Goal: Find specific page/section: Find specific page/section

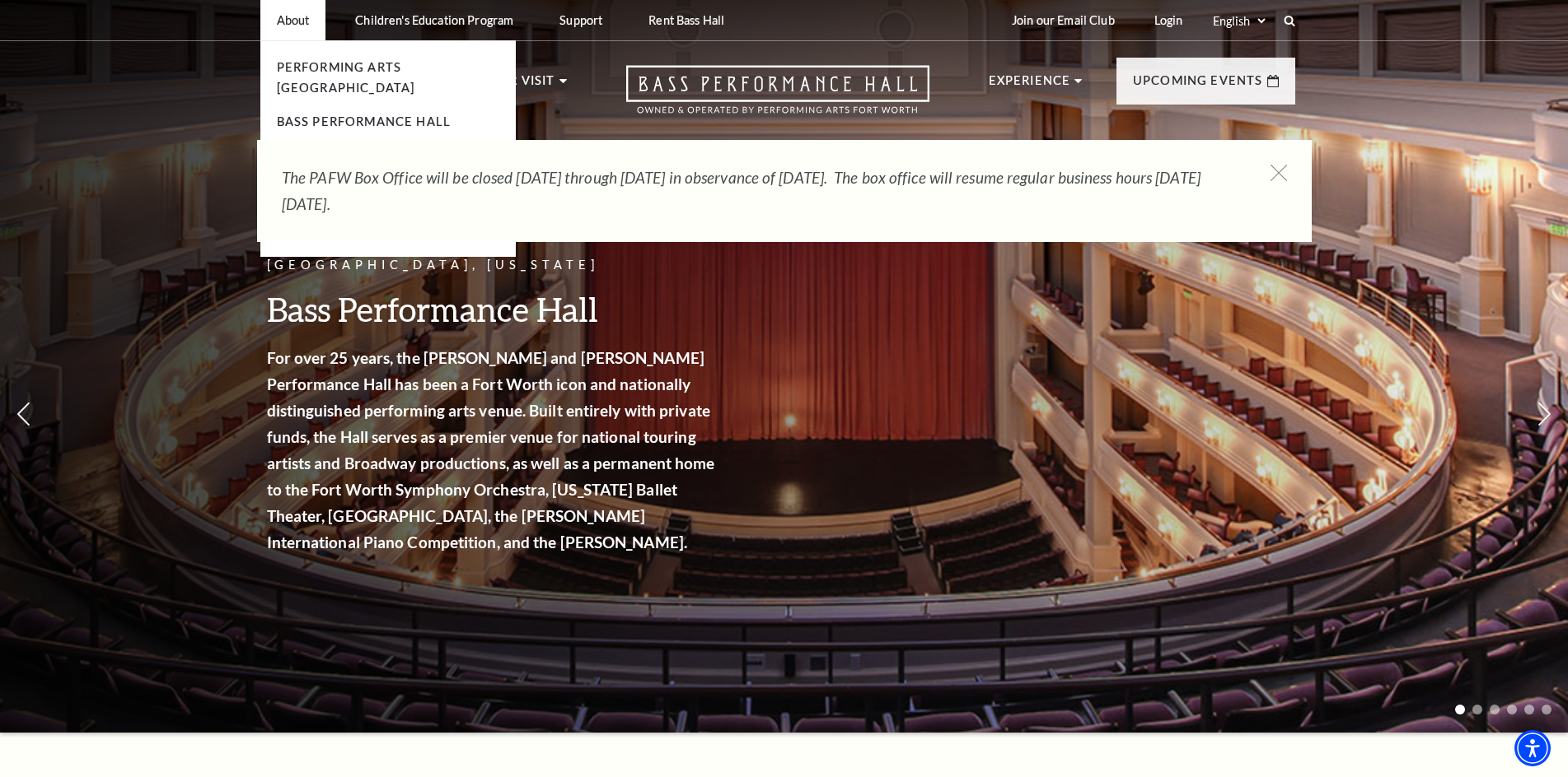
click at [304, 148] on link "[PERSON_NAME][GEOGRAPHIC_DATA][MEDICAL_DATA]" at bounding box center [346, 175] width 138 height 55
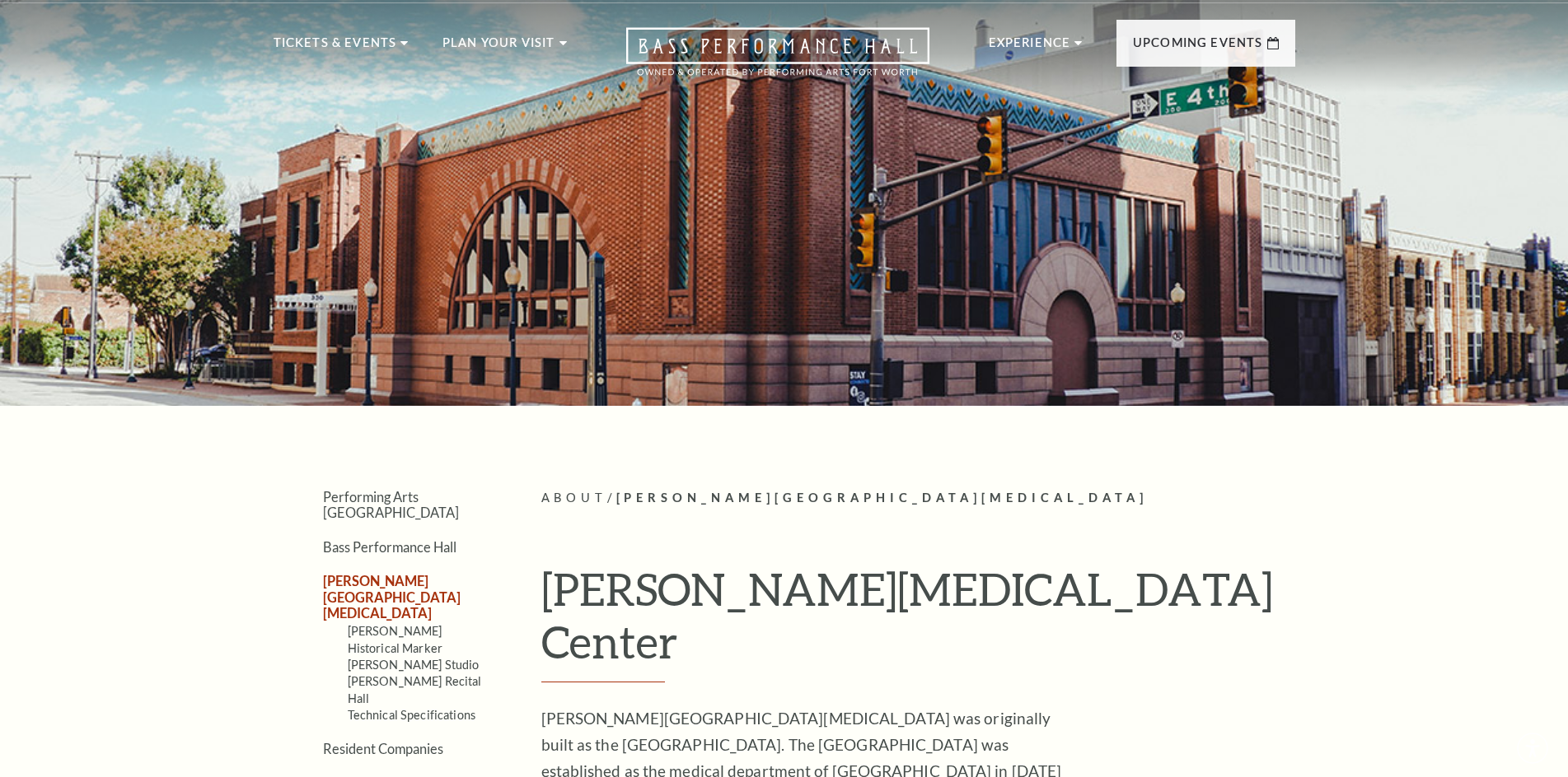
scroll to position [247, 0]
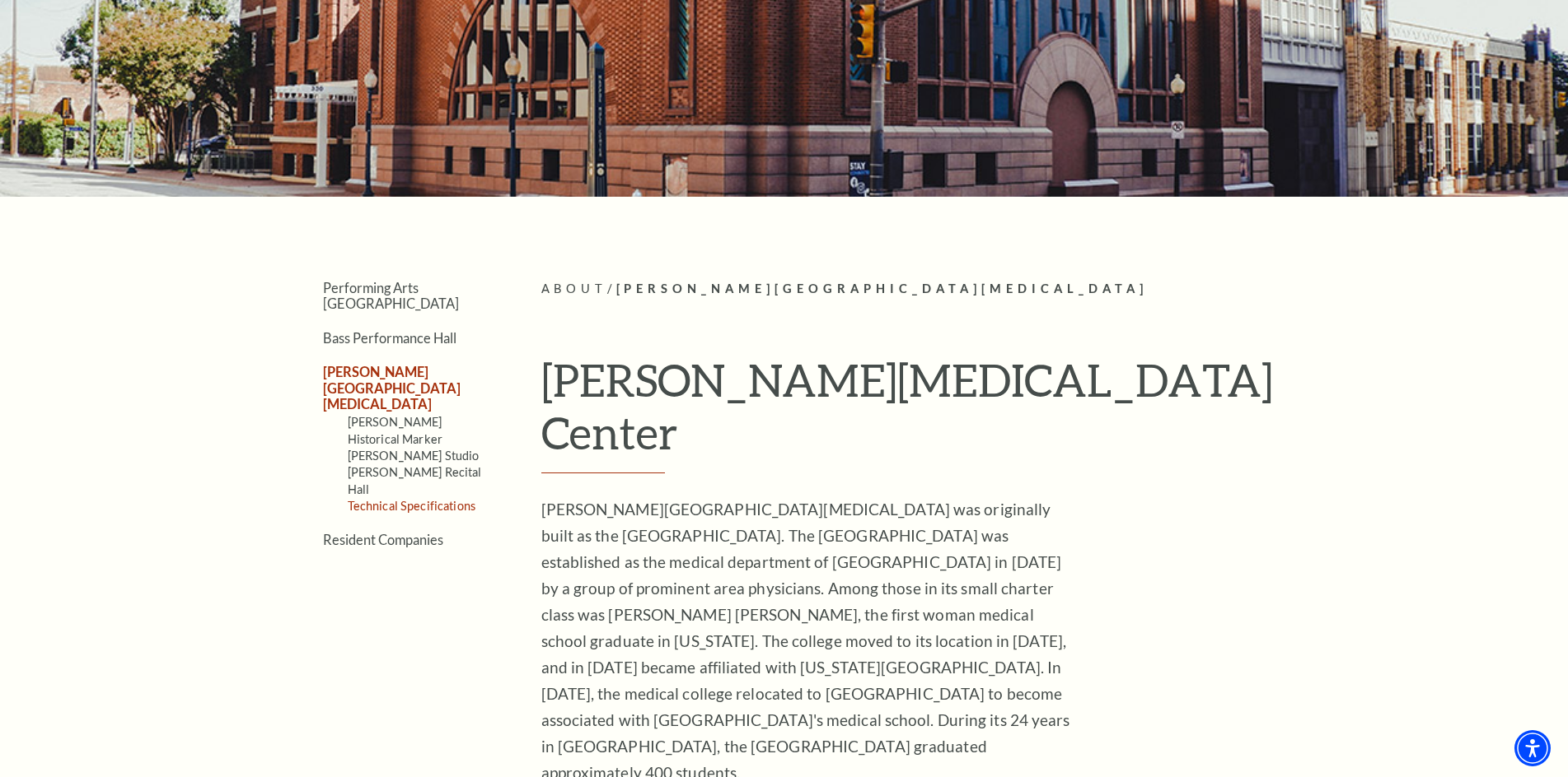
click at [418, 499] on link "Technical Specifications" at bounding box center [411, 506] width 128 height 14
click at [373, 449] on link "[PERSON_NAME] Studio" at bounding box center [413, 455] width 132 height 14
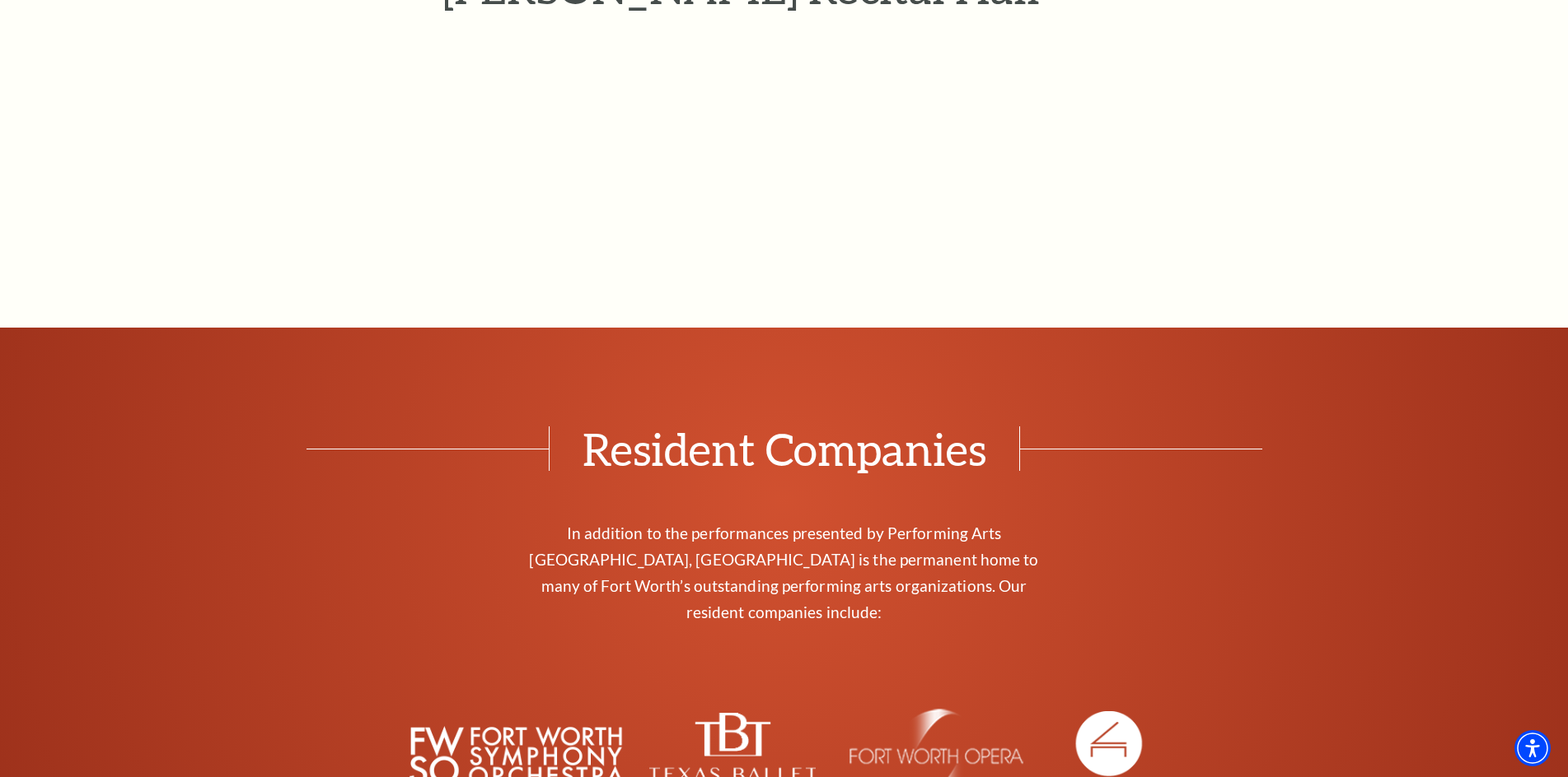
scroll to position [2553, 0]
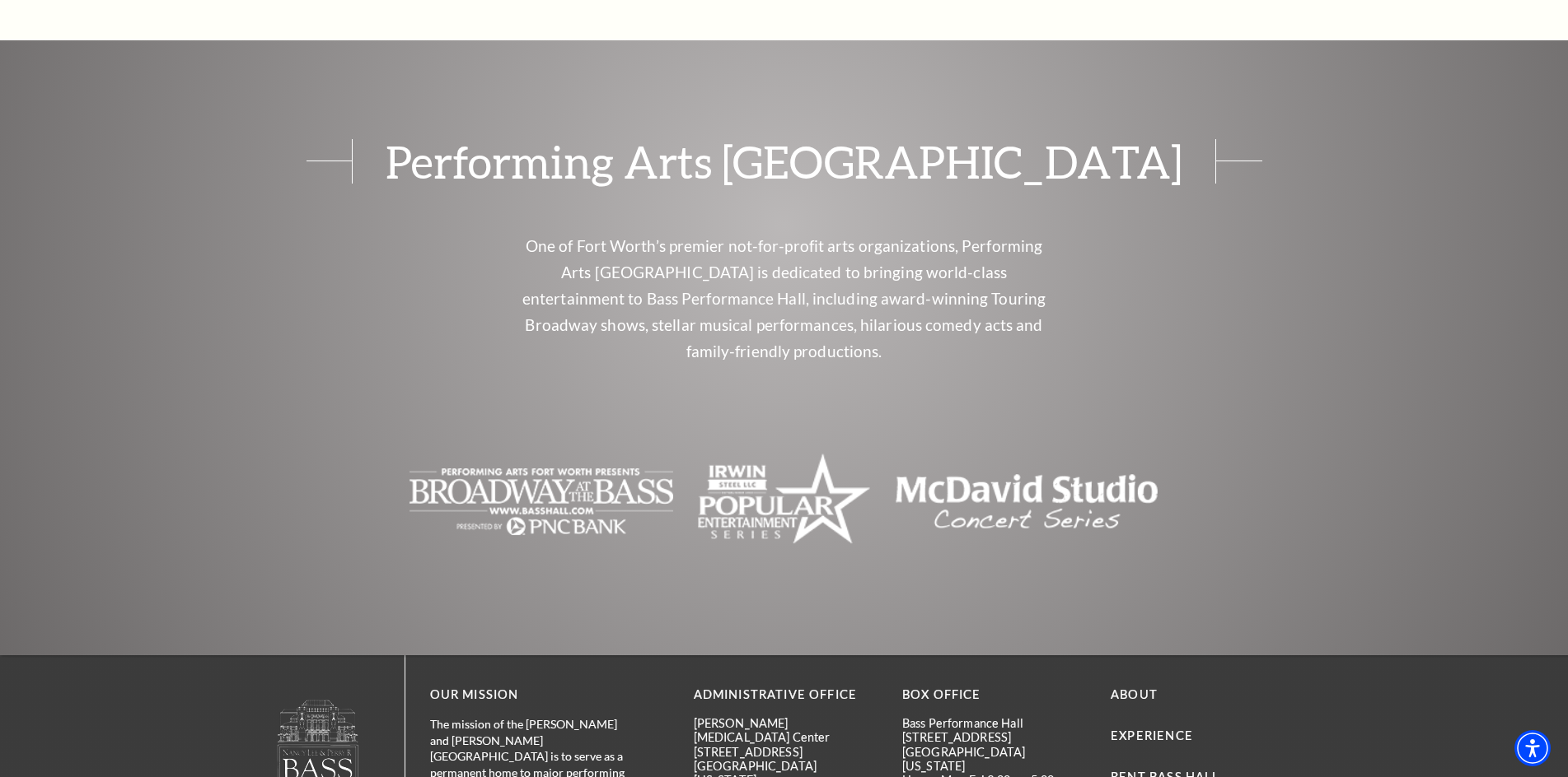
scroll to position [3606, 0]
